Goal: Communication & Community: Share content

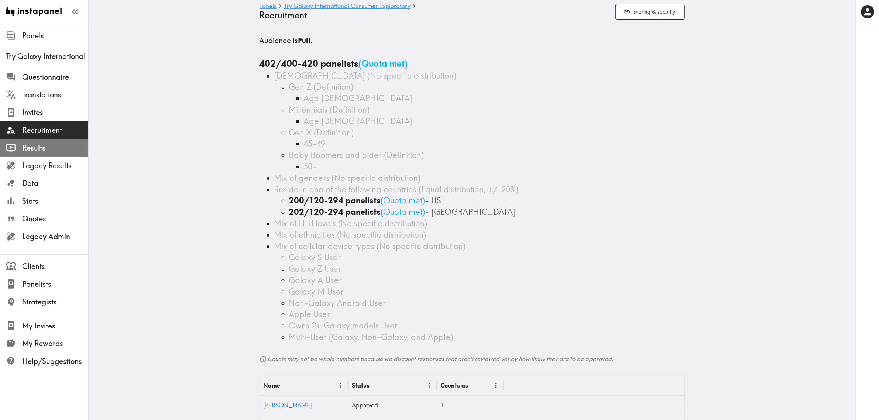
click at [49, 152] on span "Results" at bounding box center [55, 148] width 66 height 10
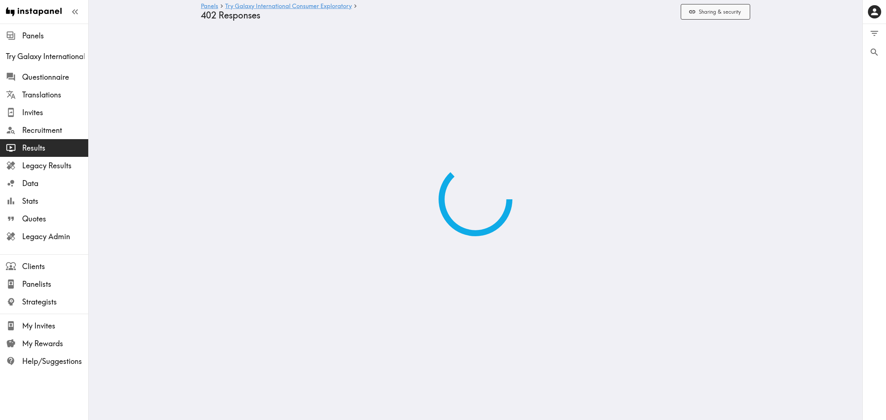
click at [721, 13] on button "Sharing & security" at bounding box center [715, 12] width 69 height 16
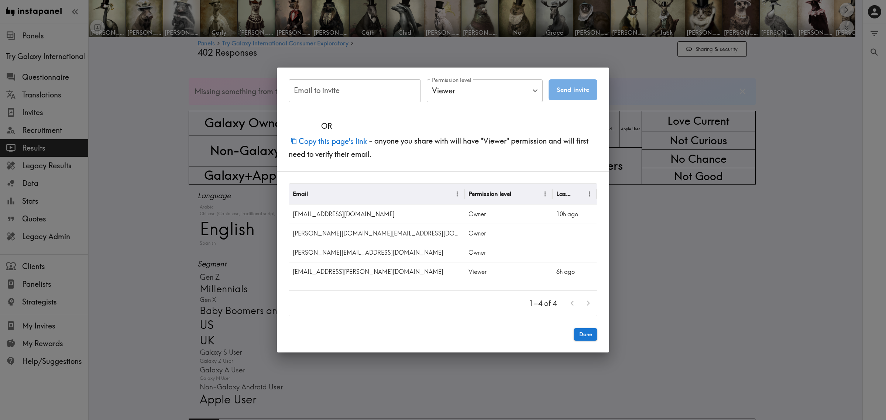
click at [732, 158] on div "Email to invite Email to invite Permission level Viewer Viewer Permission level…" at bounding box center [443, 210] width 886 height 420
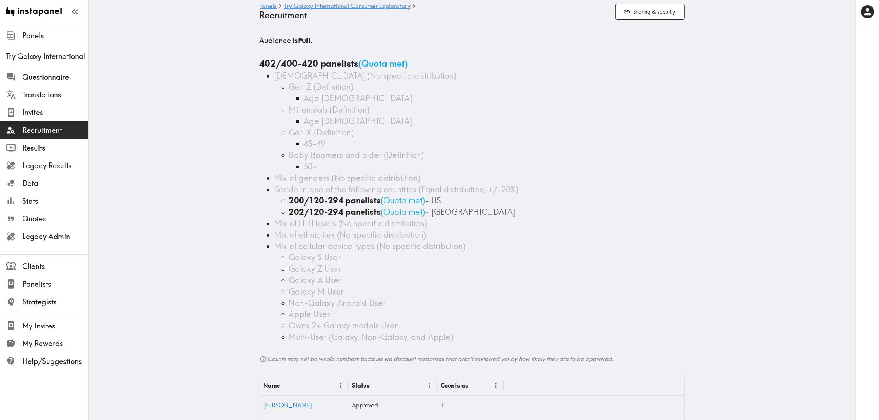
drag, startPoint x: 54, startPoint y: 152, endPoint x: 202, endPoint y: 244, distance: 174.3
click at [54, 152] on span "Results" at bounding box center [55, 148] width 66 height 10
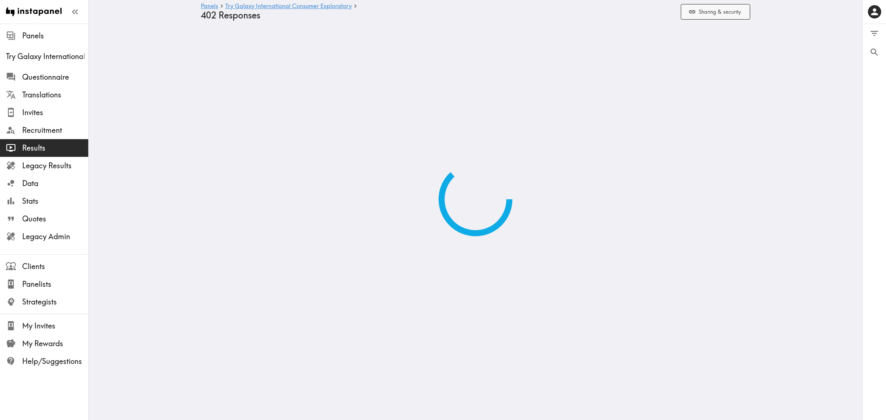
click at [710, 16] on button "Sharing & security" at bounding box center [715, 12] width 69 height 16
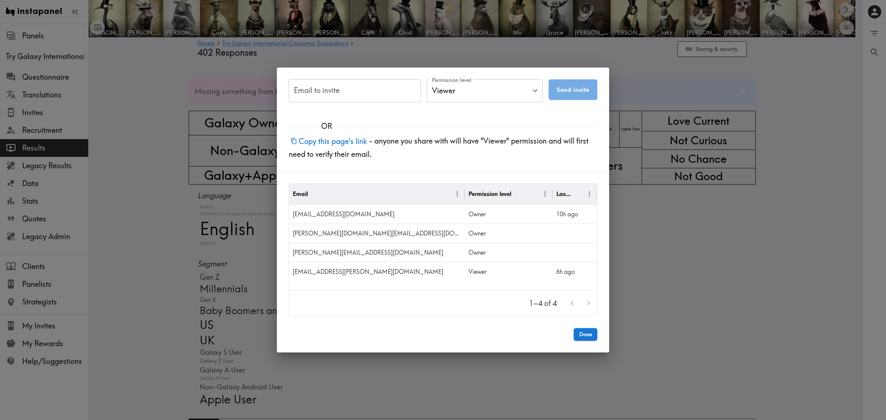
click at [712, 294] on div "Email to invite Email to invite Permission level Viewer Viewer Permission level…" at bounding box center [443, 210] width 886 height 420
